Goal: Information Seeking & Learning: Learn about a topic

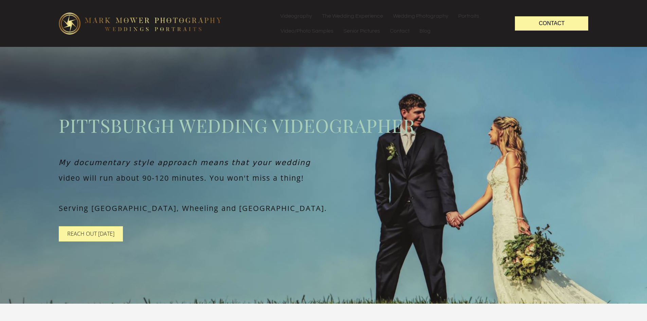
click at [316, 83] on div "Pittsburgh wedding videographer My documentary style approach means that your w…" at bounding box center [323, 175] width 647 height 257
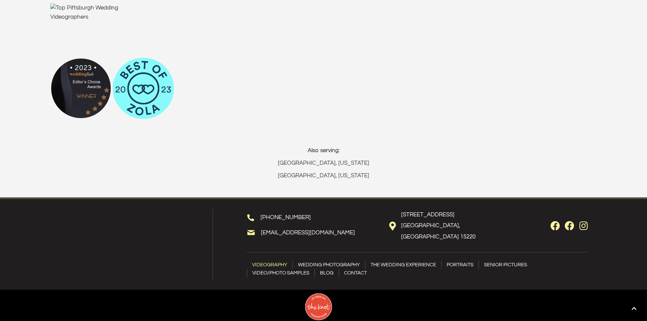
scroll to position [4264, 0]
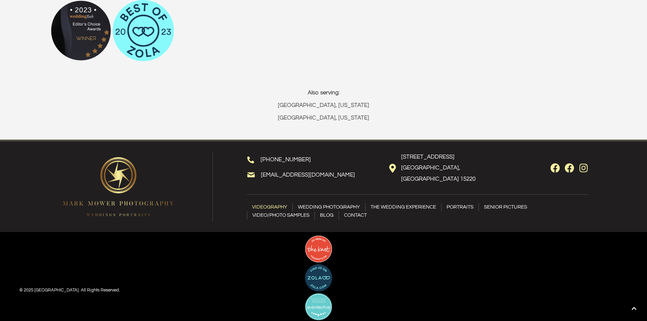
drag, startPoint x: 259, startPoint y: 147, endPoint x: 328, endPoint y: 147, distance: 69.3
click at [328, 154] on div "[PHONE_NUMBER]" at bounding box center [311, 161] width 128 height 15
copy link "[PHONE_NUMBER]"
click at [220, 218] on div "(412) 759-3208 tylvideo@hotmail.com 175 Parkedge Rd. Pittsburgh, PA 15220 Video…" at bounding box center [323, 186] width 647 height 92
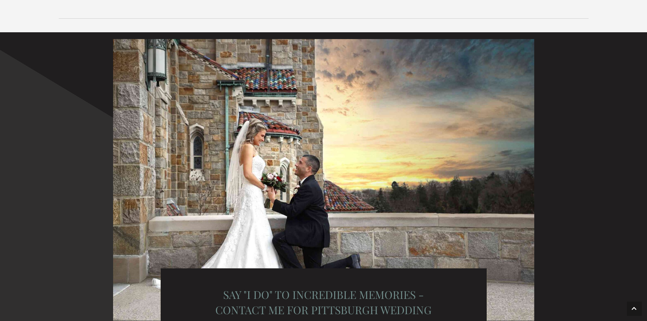
scroll to position [3924, 0]
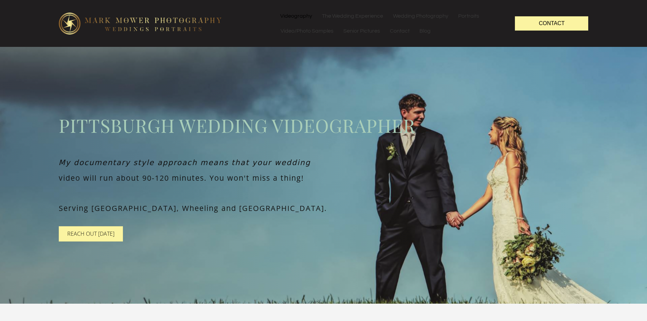
click at [292, 18] on link "Videography" at bounding box center [295, 15] width 41 height 15
drag, startPoint x: 54, startPoint y: 101, endPoint x: 43, endPoint y: 84, distance: 20.6
click at [43, 84] on div "Pittsburgh wedding videographer My documentary style approach means that your w…" at bounding box center [323, 175] width 647 height 257
click at [311, 36] on link "Video/Photo Samples" at bounding box center [307, 30] width 63 height 15
